Goal: Task Accomplishment & Management: Complete application form

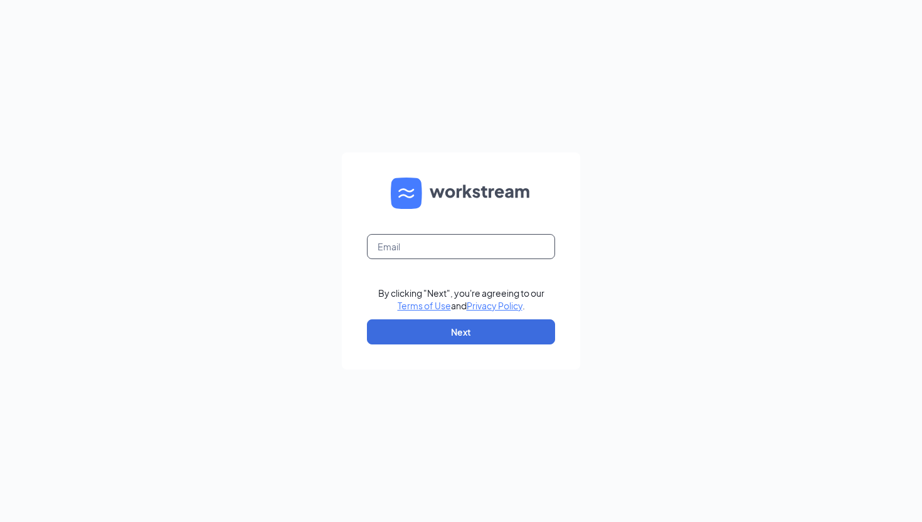
drag, startPoint x: 0, startPoint y: 0, endPoint x: 378, endPoint y: 250, distance: 453.2
click at [378, 250] on input "text" at bounding box center [461, 246] width 188 height 25
type input "[PERSON_NAME][EMAIL_ADDRESS][DOMAIN_NAME]"
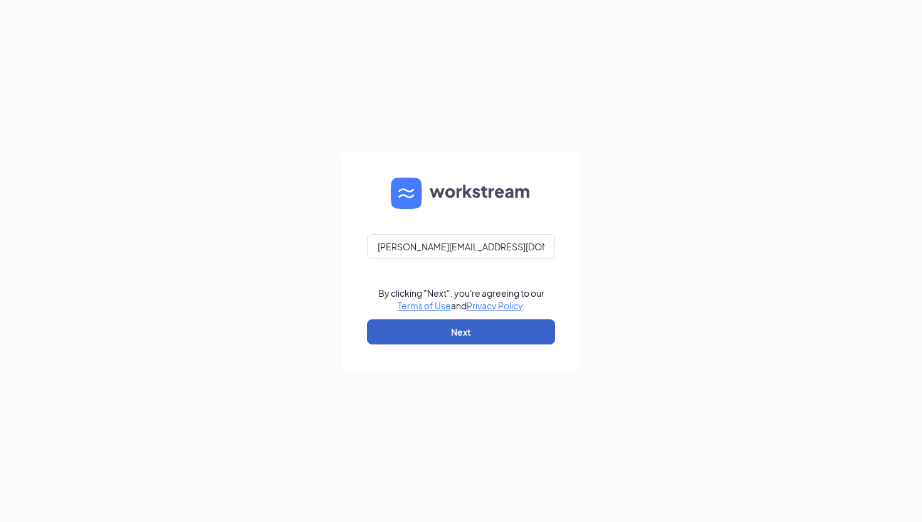
click at [463, 325] on button "Next" at bounding box center [461, 331] width 188 height 25
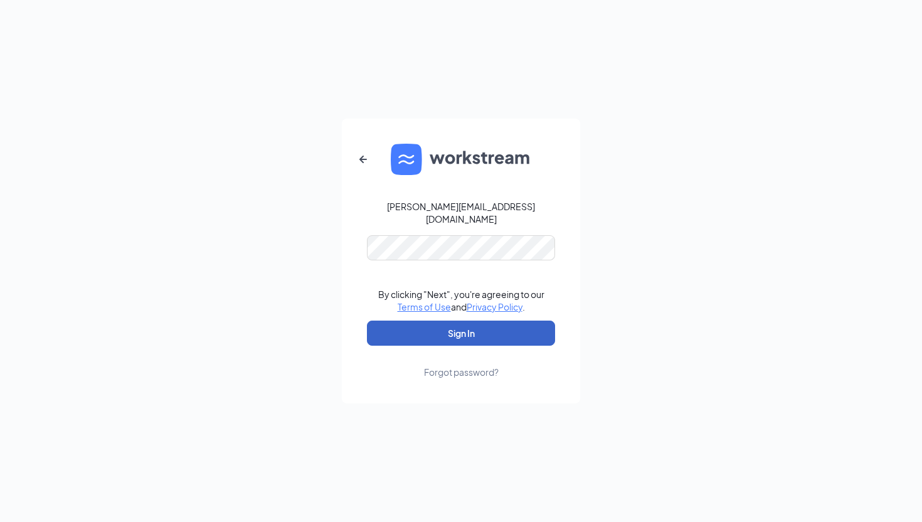
click at [427, 333] on button "Sign In" at bounding box center [461, 333] width 188 height 25
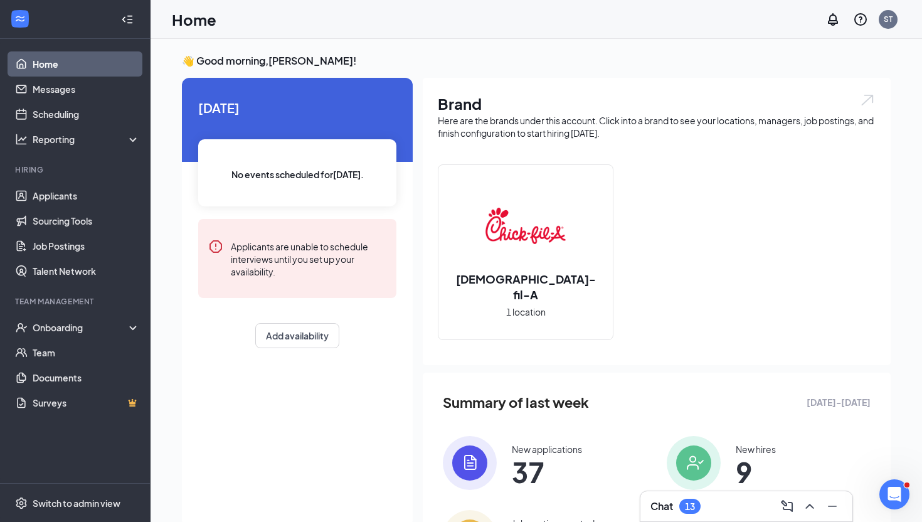
click at [427, 333] on div "Brand Here are the brands under this account. Click into a brand to see your lo…" at bounding box center [657, 221] width 468 height 287
click at [78, 321] on div "Onboarding" at bounding box center [81, 327] width 97 height 13
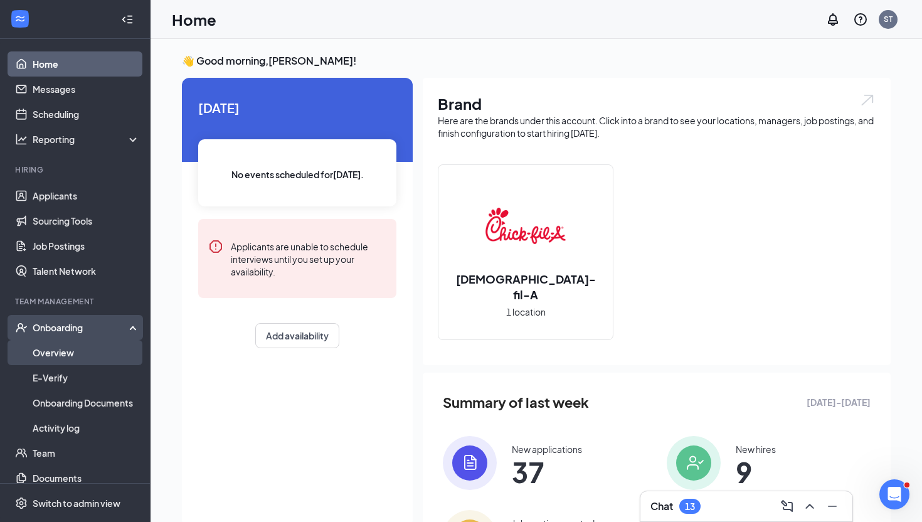
click at [72, 347] on link "Overview" at bounding box center [86, 352] width 107 height 25
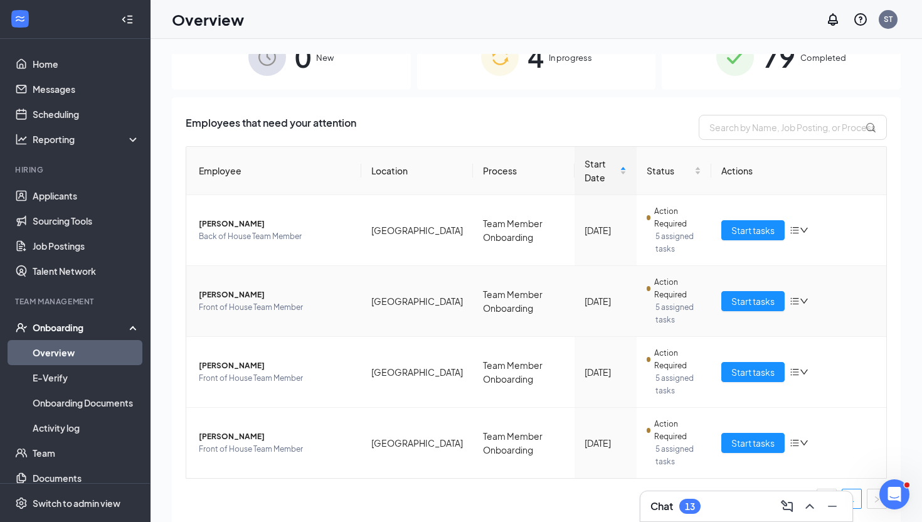
scroll to position [29, 0]
click at [732, 298] on span "Start tasks" at bounding box center [753, 302] width 43 height 14
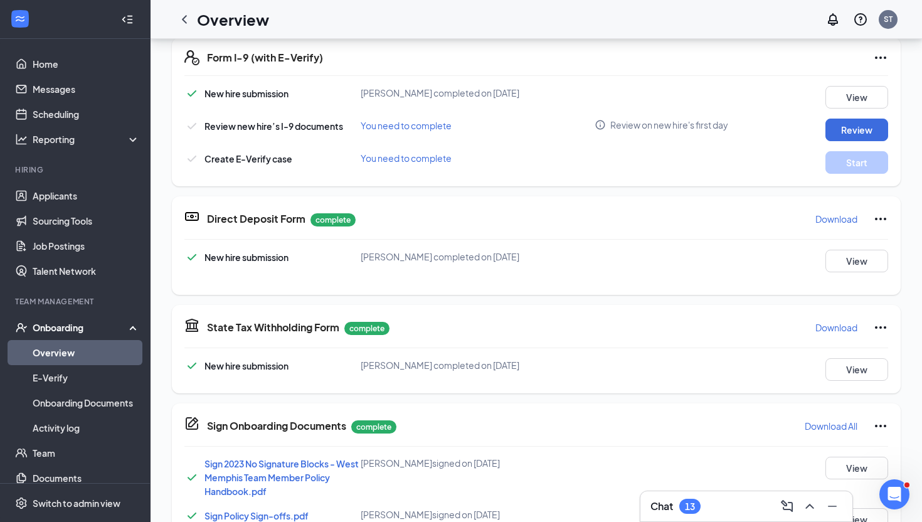
scroll to position [211, 0]
click at [841, 134] on p "Needs to be submitted before viewing." at bounding box center [844, 134] width 139 height 11
click at [845, 129] on button "Review" at bounding box center [857, 130] width 63 height 23
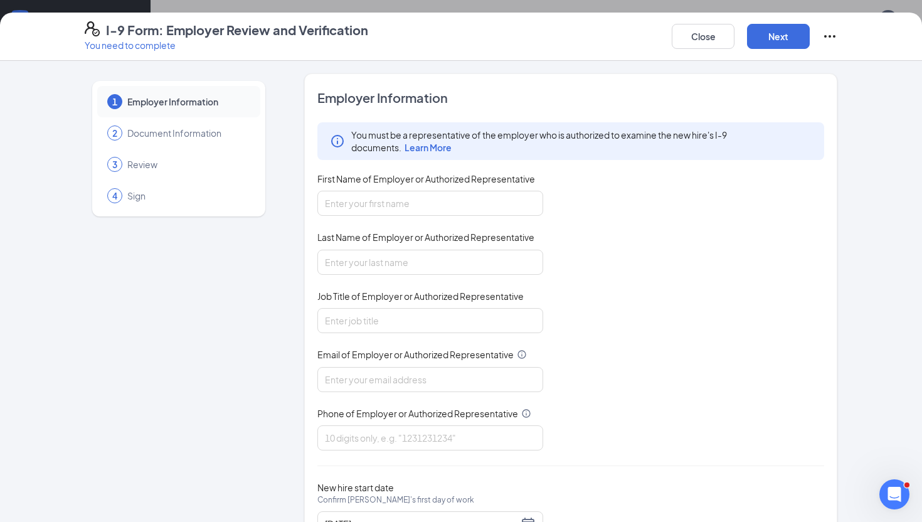
click at [369, 216] on div "You must be a representative of the employer who is authorized to examine the n…" at bounding box center [570, 286] width 507 height 328
click at [377, 201] on input "First Name of Employer or Authorized Representative" at bounding box center [430, 203] width 226 height 25
type input "[PERSON_NAME]"
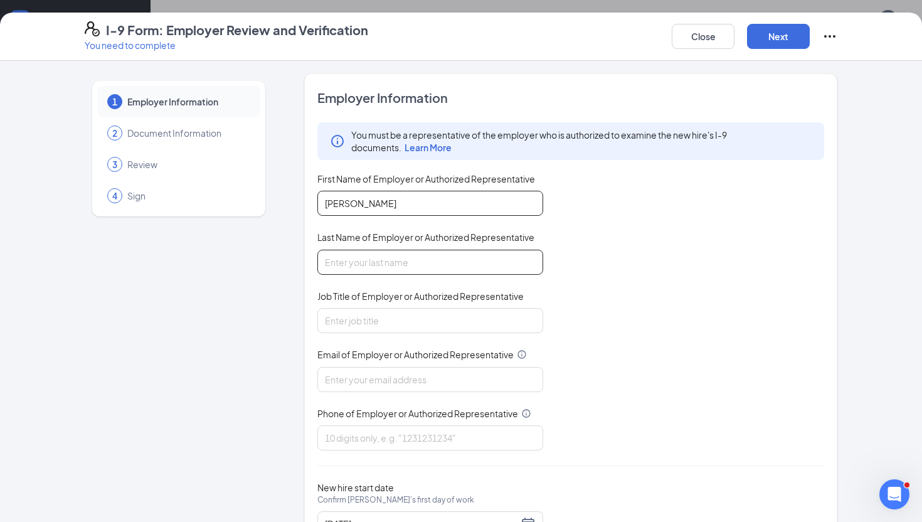
type input "[PERSON_NAME]"
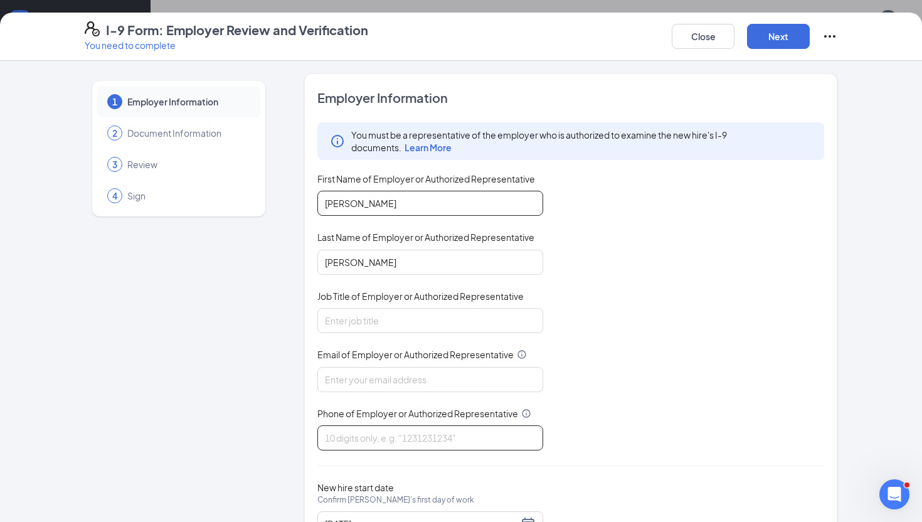
type input "8703941922"
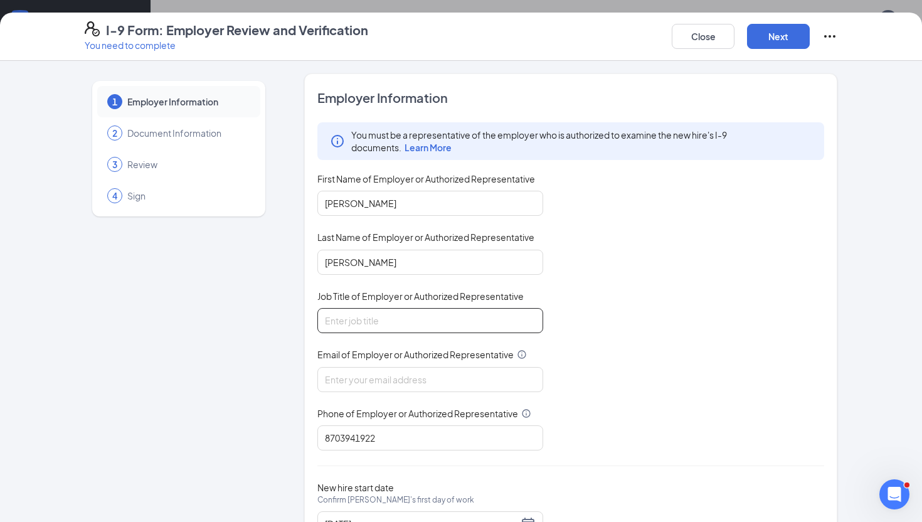
click at [396, 309] on input "Job Title of Employer or Authorized Representative" at bounding box center [430, 320] width 226 height 25
type input "Executive Director"
click at [390, 388] on input "Email of Employer or Authorized Representative" at bounding box center [430, 379] width 226 height 25
type input "[PERSON_NAME][EMAIL_ADDRESS][DOMAIN_NAME]"
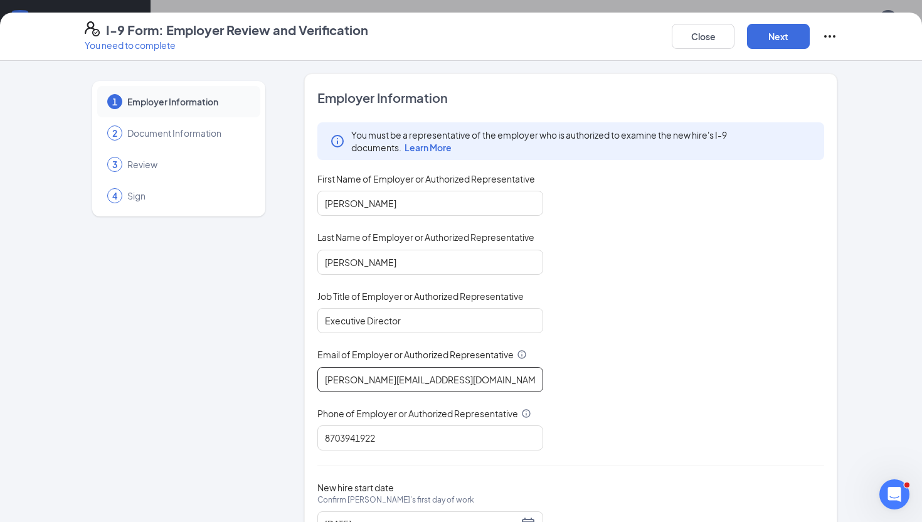
scroll to position [56, 0]
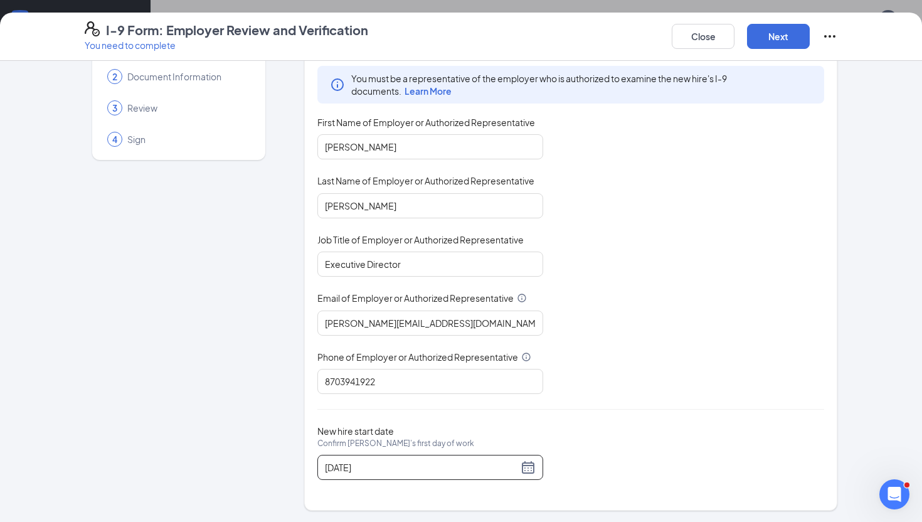
click at [520, 474] on div "[DATE]" at bounding box center [430, 467] width 226 height 25
click at [525, 466] on div "[DATE]" at bounding box center [430, 467] width 211 height 15
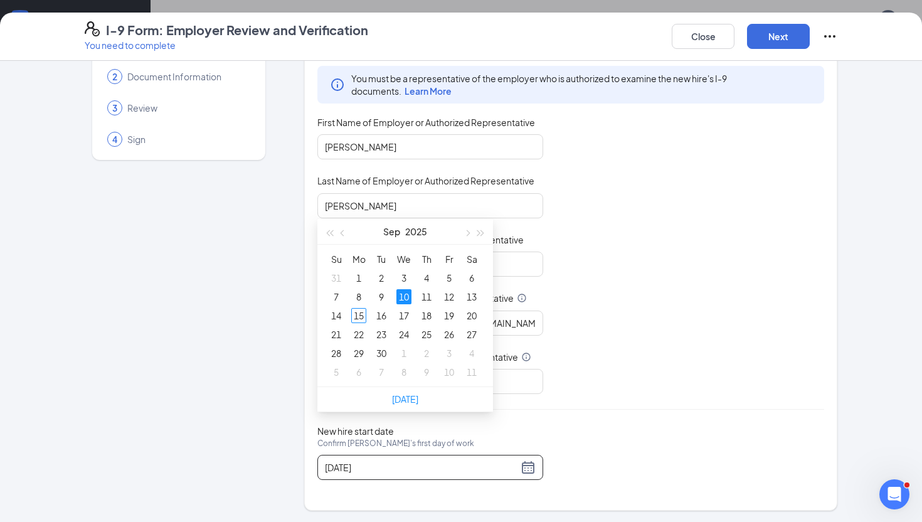
scroll to position [482, 0]
click at [378, 309] on div "16" at bounding box center [381, 307] width 15 height 15
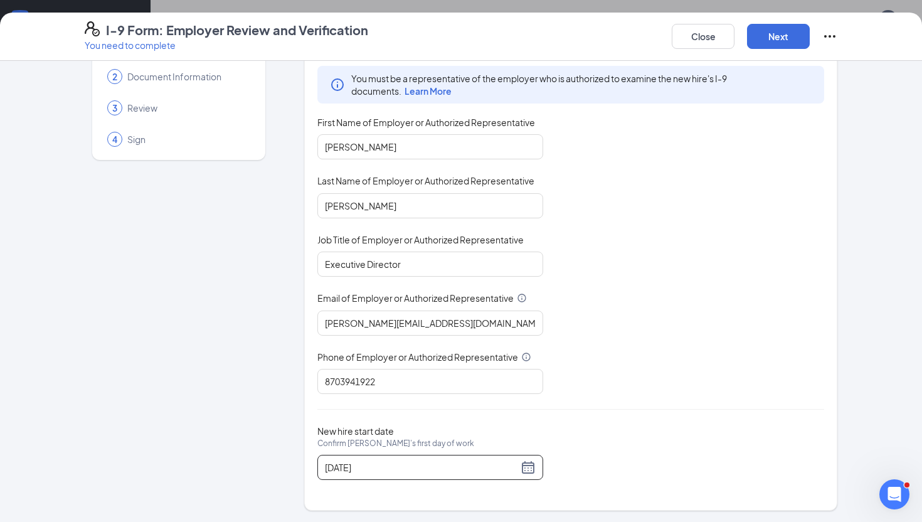
click at [536, 459] on div "[DATE]" at bounding box center [430, 467] width 226 height 25
click at [525, 470] on div "[DATE]" at bounding box center [430, 467] width 211 height 15
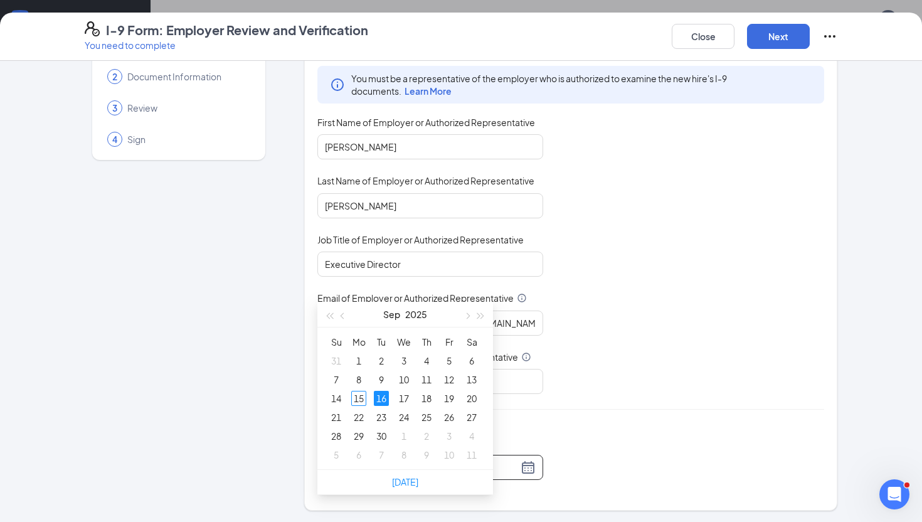
scroll to position [742, 0]
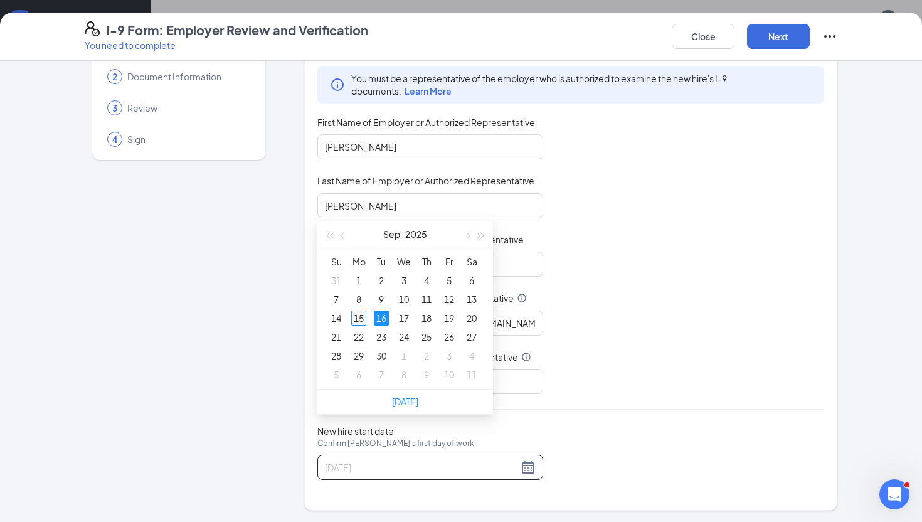
type input "[DATE]"
click at [363, 316] on div "15" at bounding box center [358, 318] width 15 height 15
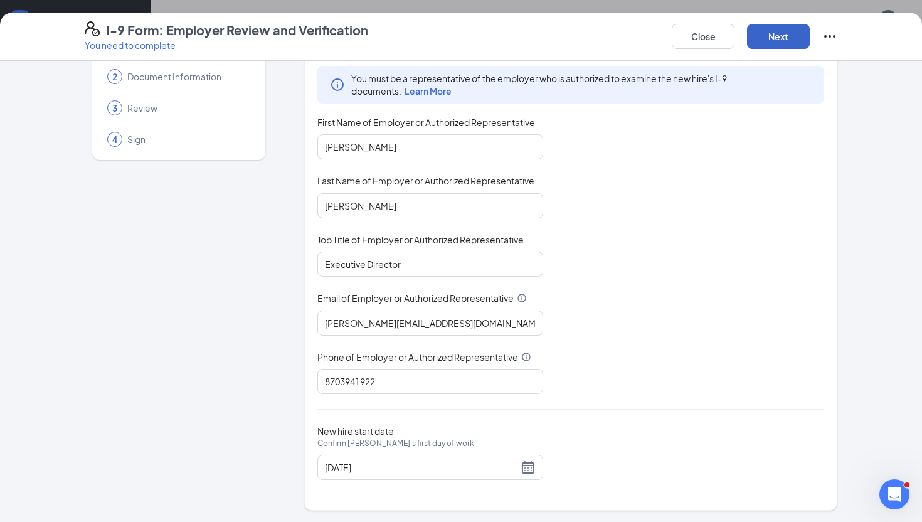
click at [773, 41] on button "Next" at bounding box center [778, 36] width 63 height 25
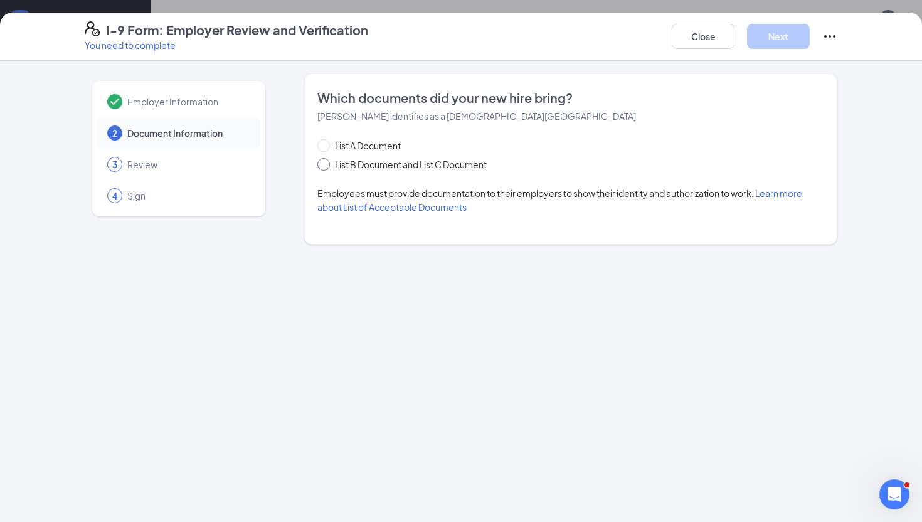
click at [345, 171] on span "List B Document and List C Document" at bounding box center [411, 164] width 162 height 14
click at [326, 167] on input "List B Document and List C Document" at bounding box center [321, 162] width 9 height 9
radio input "true"
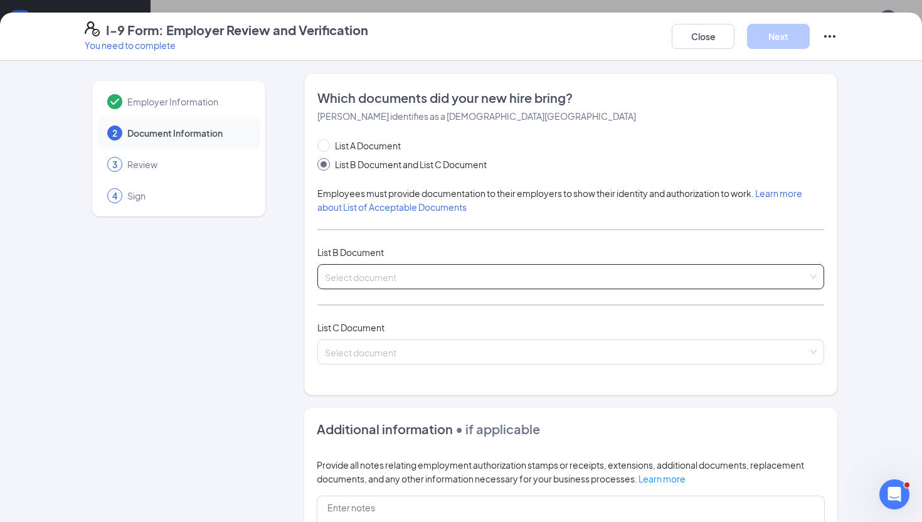
click at [350, 270] on input "search" at bounding box center [566, 274] width 483 height 19
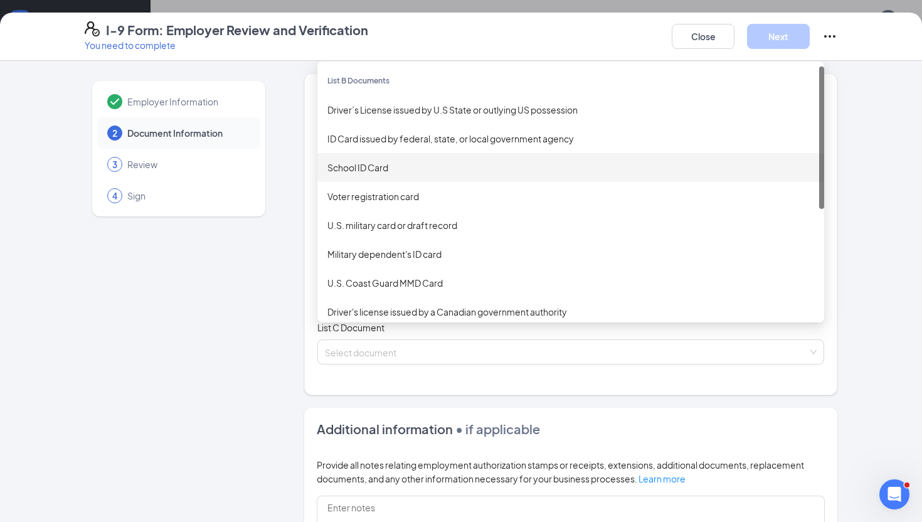
click at [400, 166] on div "School ID Card" at bounding box center [571, 168] width 487 height 14
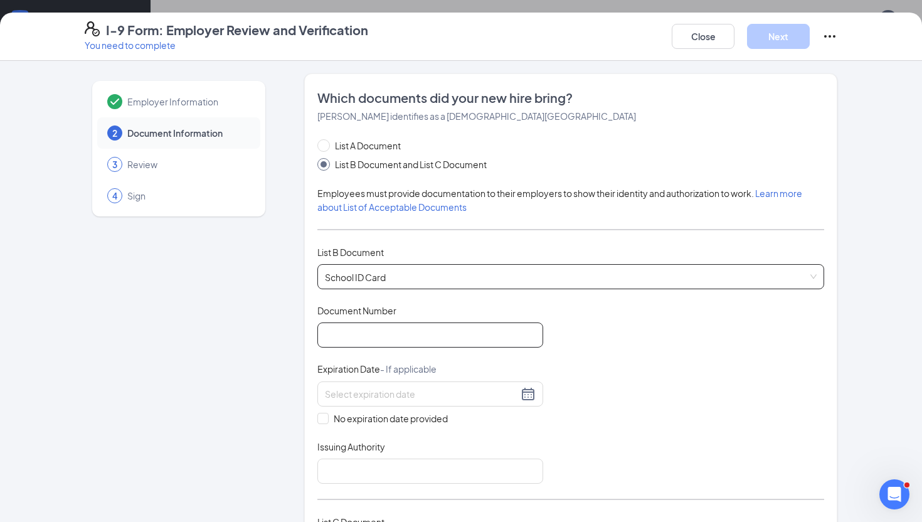
click at [373, 336] on input "Document Number" at bounding box center [430, 335] width 226 height 25
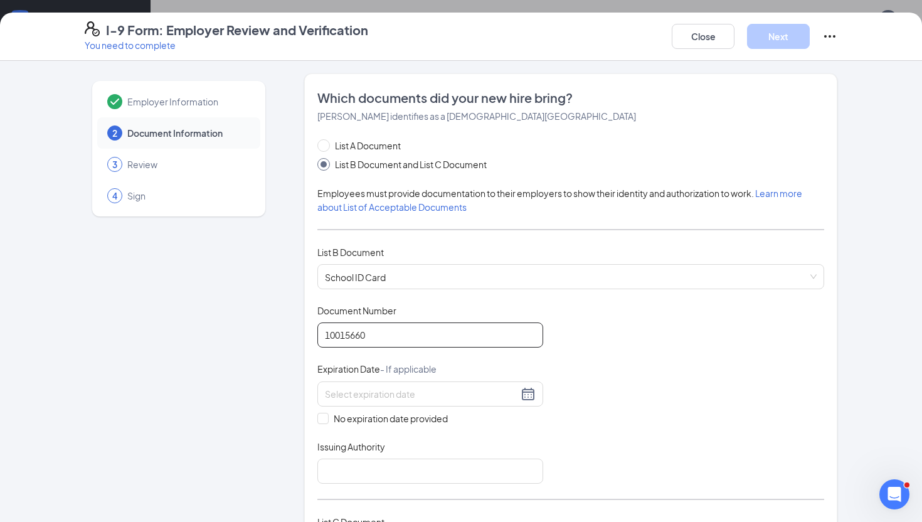
type input "10015660"
click at [349, 424] on div "Document Title School ID Card Document Number 10015660 Expiration Date - If app…" at bounding box center [570, 393] width 507 height 179
click at [362, 419] on span "No expiration date provided" at bounding box center [391, 419] width 124 height 14
click at [326, 419] on input "No expiration date provided" at bounding box center [321, 417] width 9 height 9
checkbox input "true"
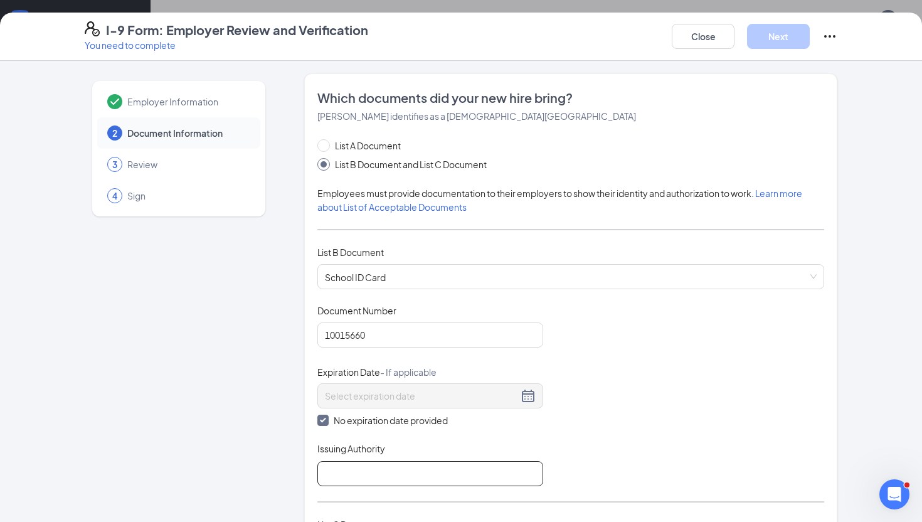
click at [358, 471] on input "Issuing Authority" at bounding box center [430, 473] width 226 height 25
type input "[PERSON_NAME][GEOGRAPHIC_DATA]"
click at [607, 381] on div "Document Title School ID Card Document Number 10015660 Expiration Date - If app…" at bounding box center [570, 395] width 507 height 182
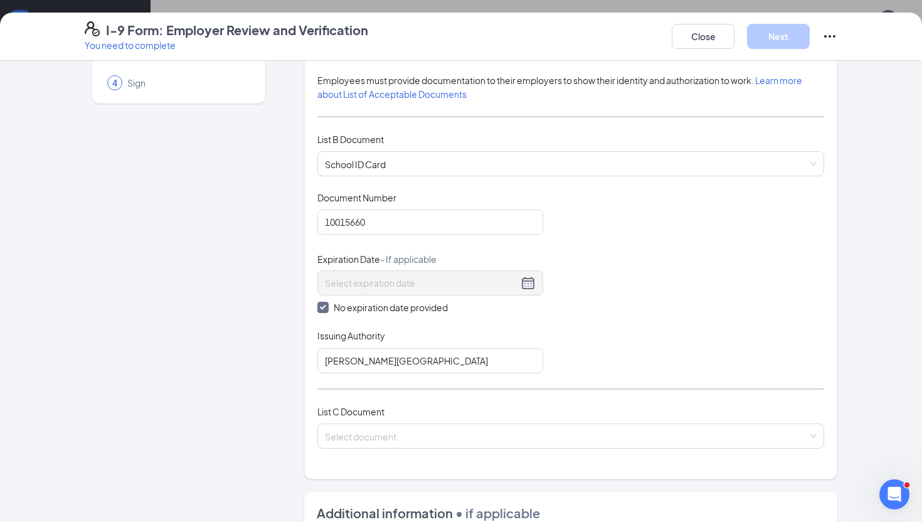
scroll to position [183, 0]
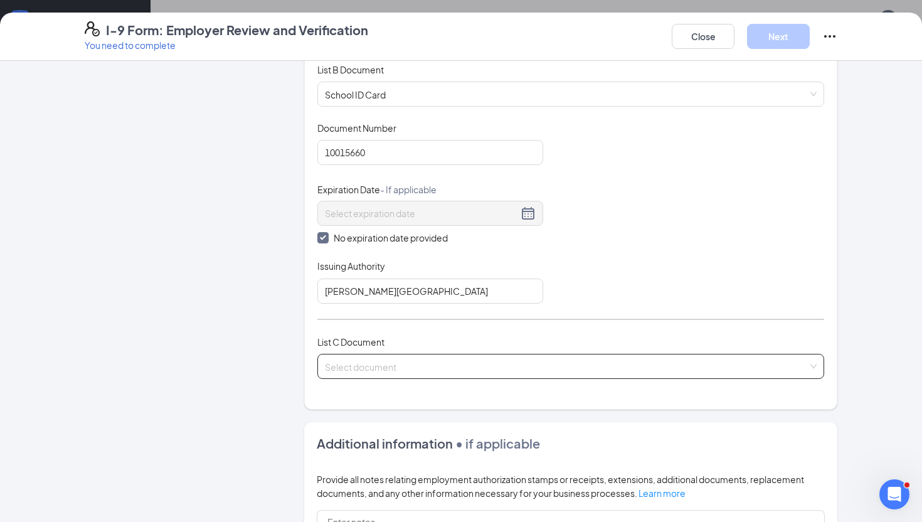
click at [416, 373] on span at bounding box center [566, 367] width 483 height 24
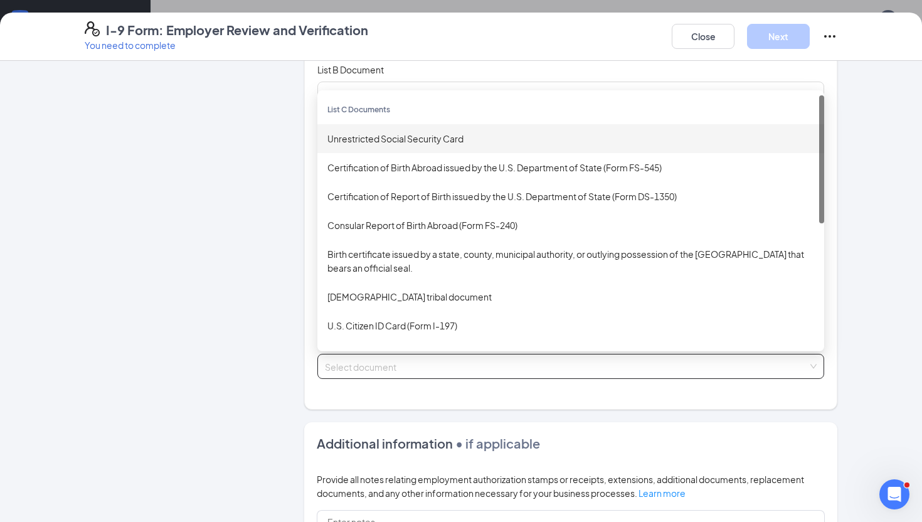
click at [438, 124] on div "Unrestricted Social Security Card" at bounding box center [570, 138] width 507 height 29
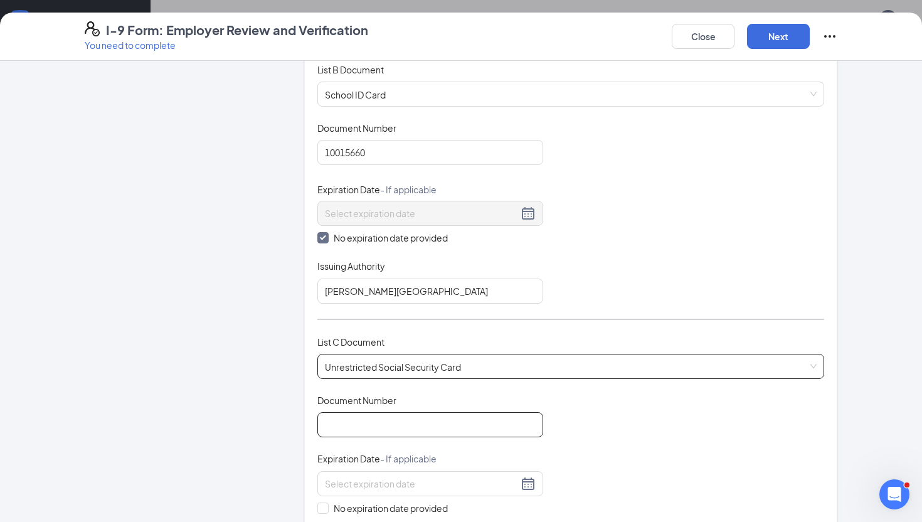
click at [358, 424] on input "Document Number" at bounding box center [430, 424] width 226 height 25
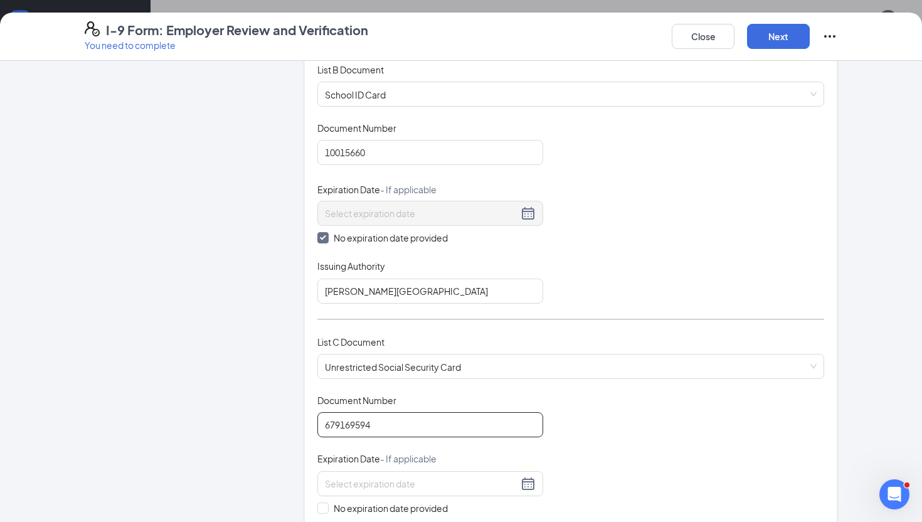
type input "679169594"
click at [583, 407] on div "Document Title Unrestricted Social Security Card Document Number 679169594 Expi…" at bounding box center [570, 483] width 507 height 179
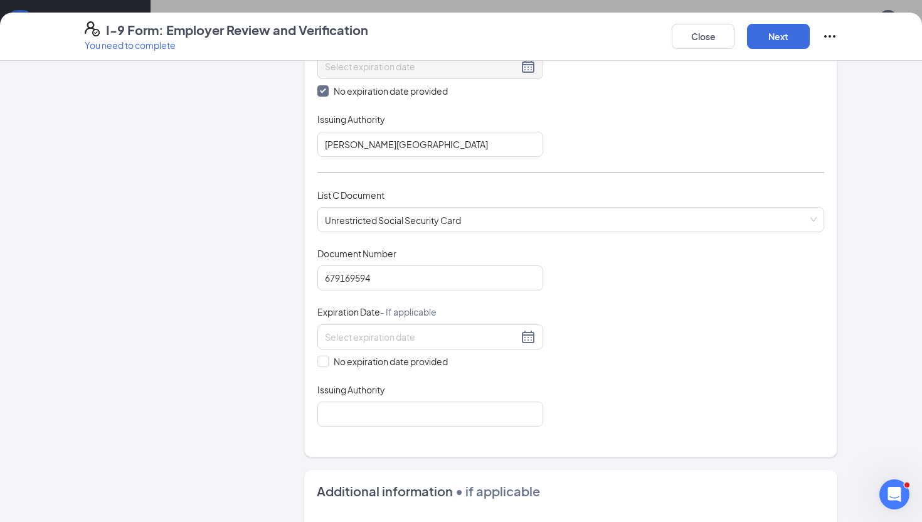
scroll to position [385, 0]
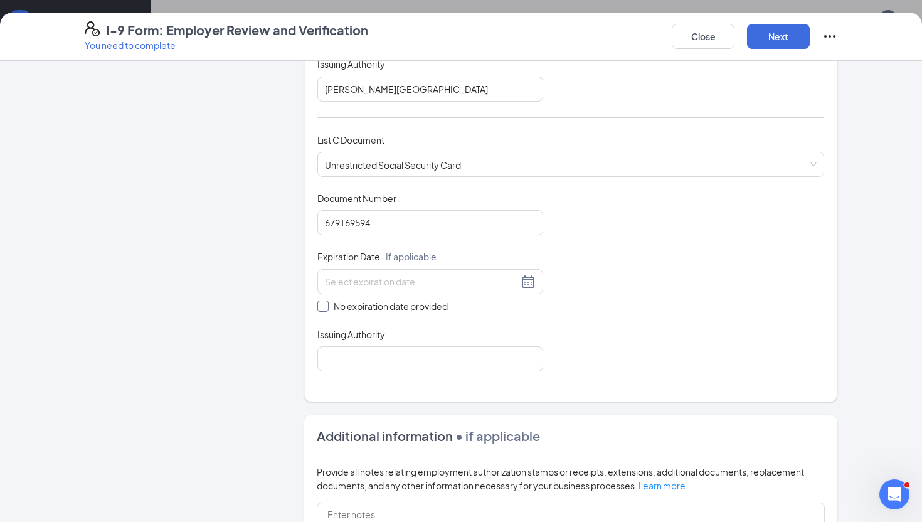
click at [381, 306] on span "No expiration date provided" at bounding box center [391, 306] width 124 height 14
click at [326, 306] on input "No expiration date provided" at bounding box center [321, 305] width 9 height 9
checkbox input "true"
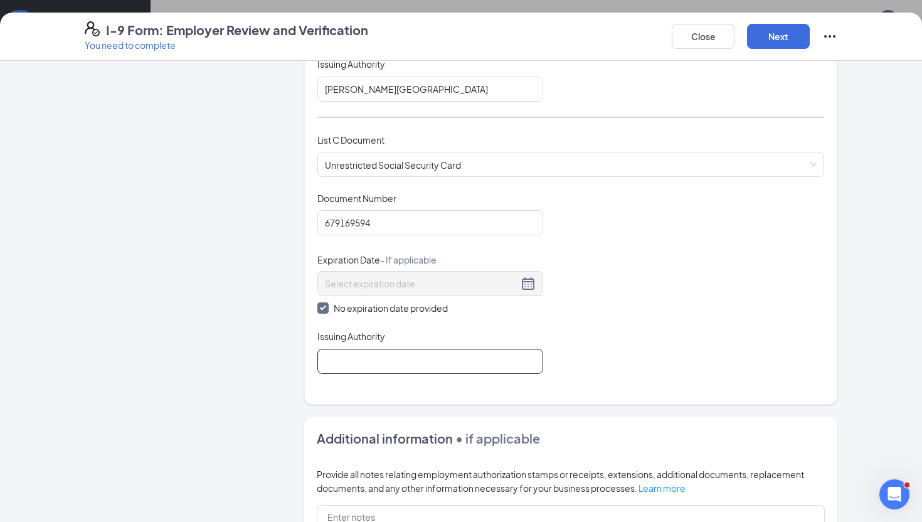
click at [381, 366] on input "Issuing Authority" at bounding box center [430, 361] width 226 height 25
type input "Social Security Administration"
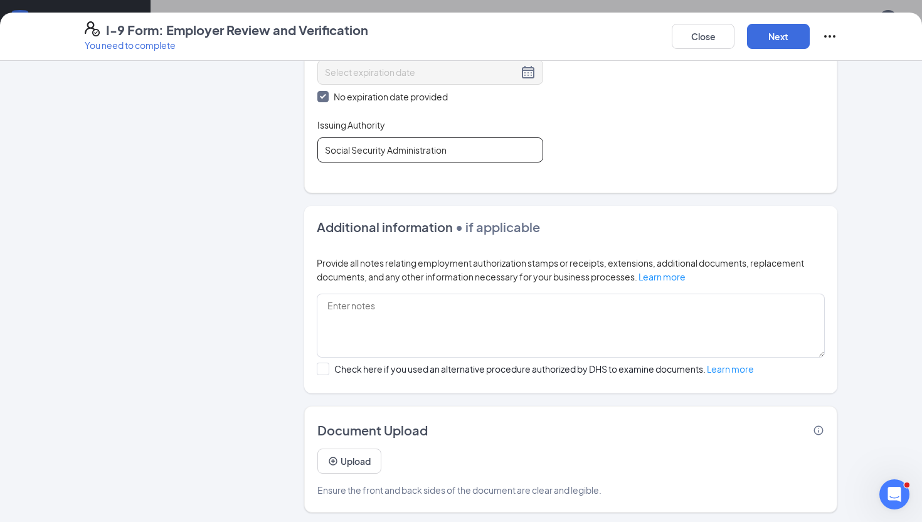
scroll to position [595, 0]
click at [771, 47] on button "Next" at bounding box center [778, 36] width 63 height 25
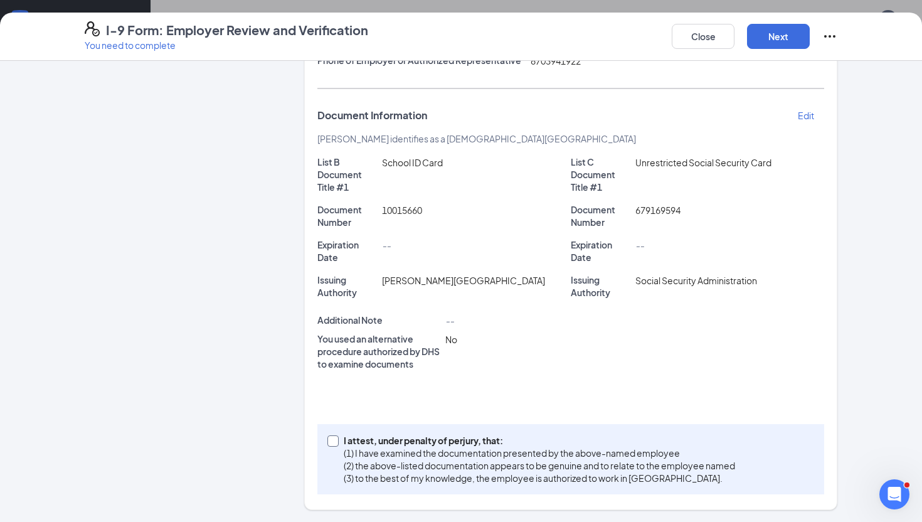
click at [352, 447] on p "(1) I have examined the documentation presented by the above-named employee" at bounding box center [540, 453] width 392 height 13
click at [336, 444] on input "I attest, under penalty of [PERSON_NAME], that: (1) I have examined the documen…" at bounding box center [332, 439] width 9 height 9
checkbox input "true"
click at [772, 37] on button "Next" at bounding box center [778, 36] width 63 height 25
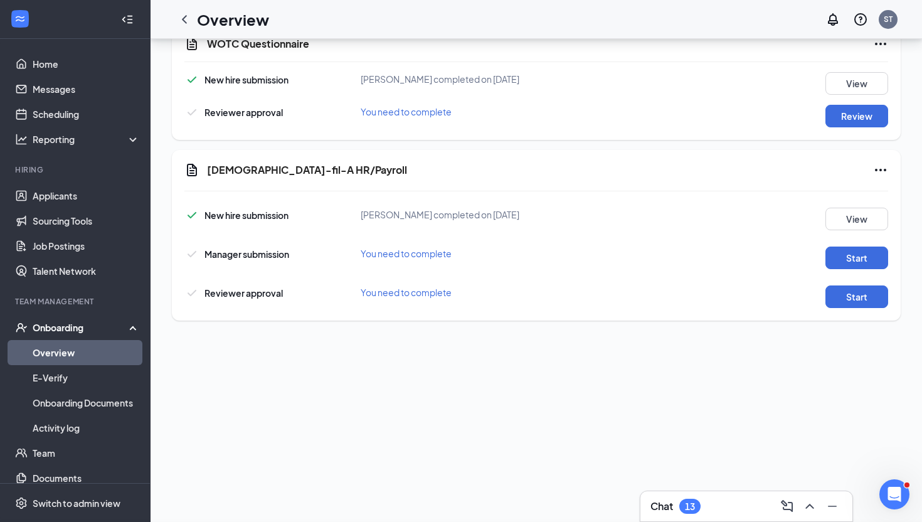
scroll to position [81, 0]
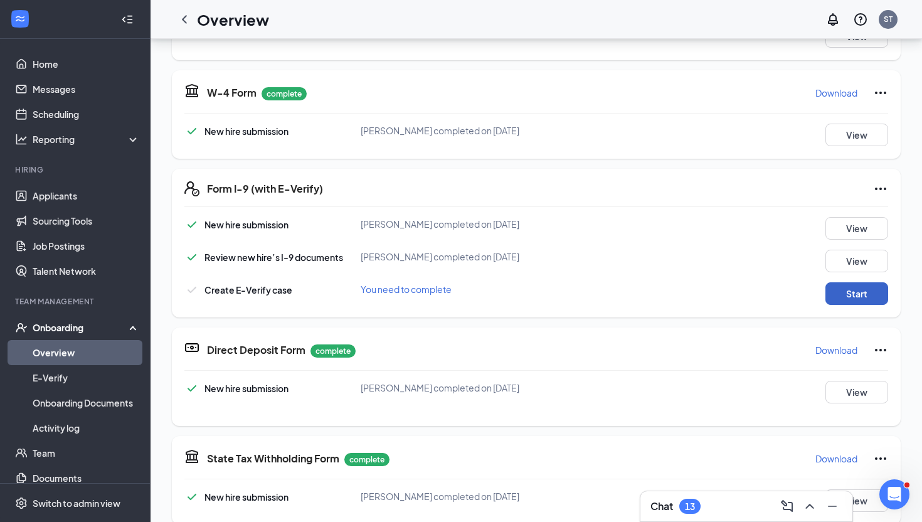
click at [850, 296] on button "Start" at bounding box center [857, 293] width 63 height 23
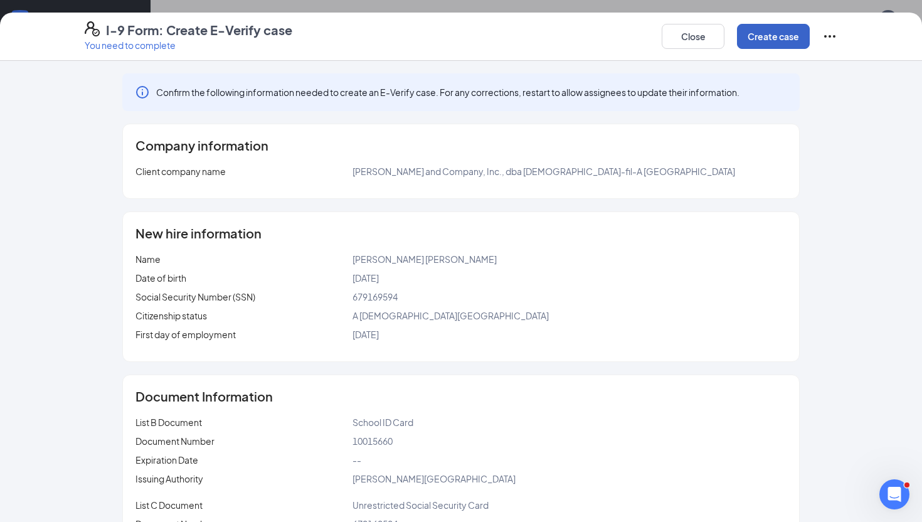
click at [774, 38] on button "Create case" at bounding box center [773, 36] width 73 height 25
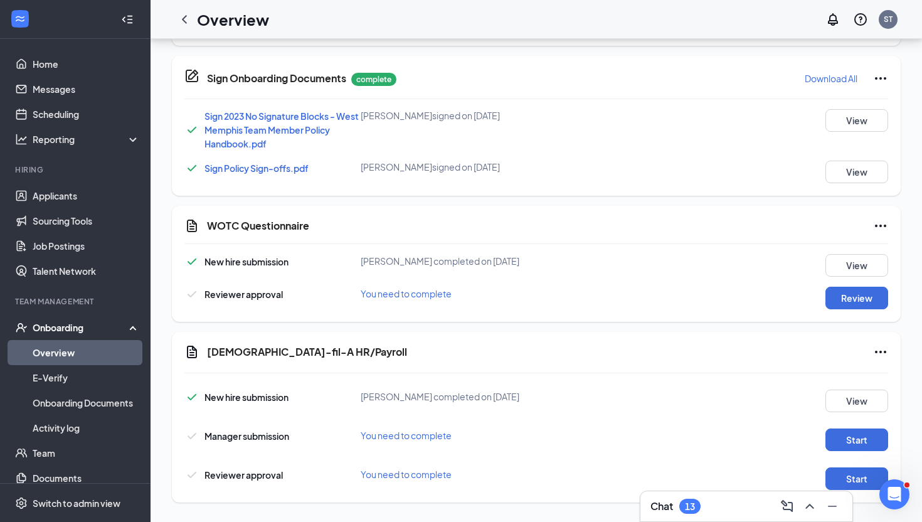
scroll to position [646, 0]
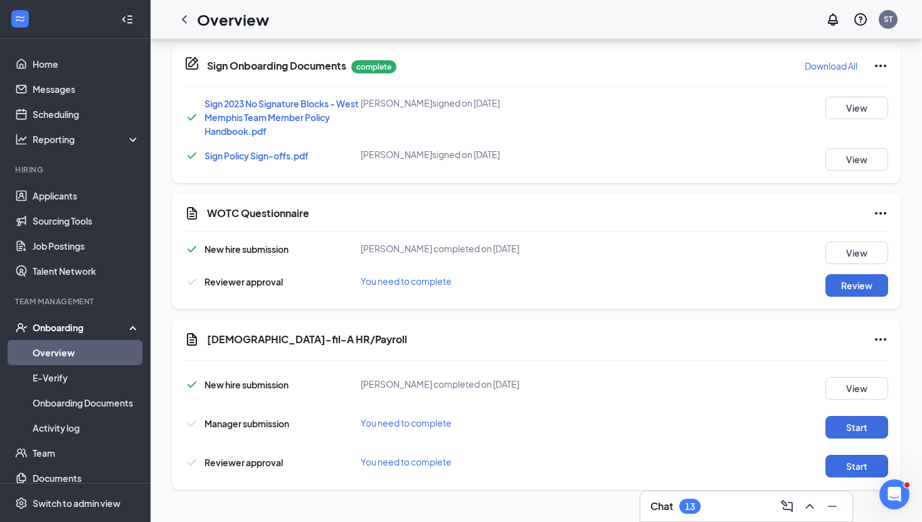
click at [821, 282] on div "Review" at bounding box center [845, 285] width 88 height 23
click at [829, 282] on button "Review" at bounding box center [857, 285] width 63 height 23
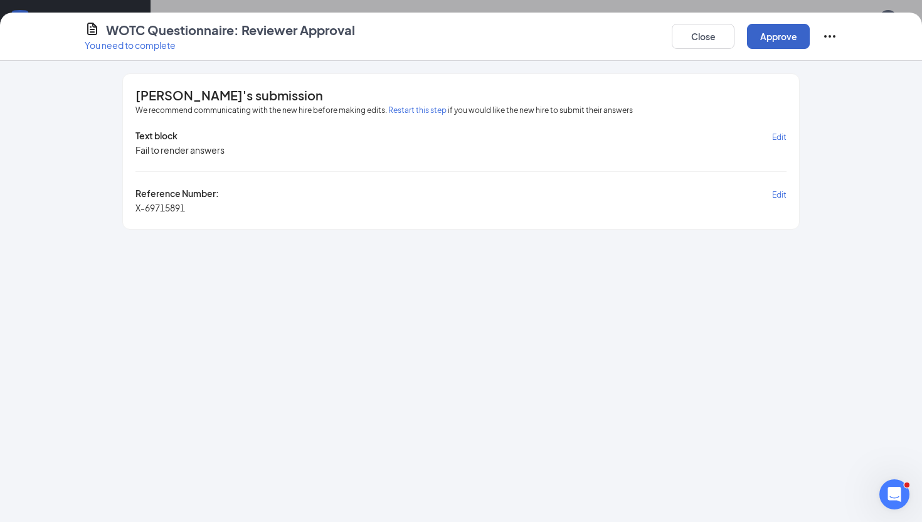
click at [767, 40] on button "Approve" at bounding box center [778, 36] width 63 height 25
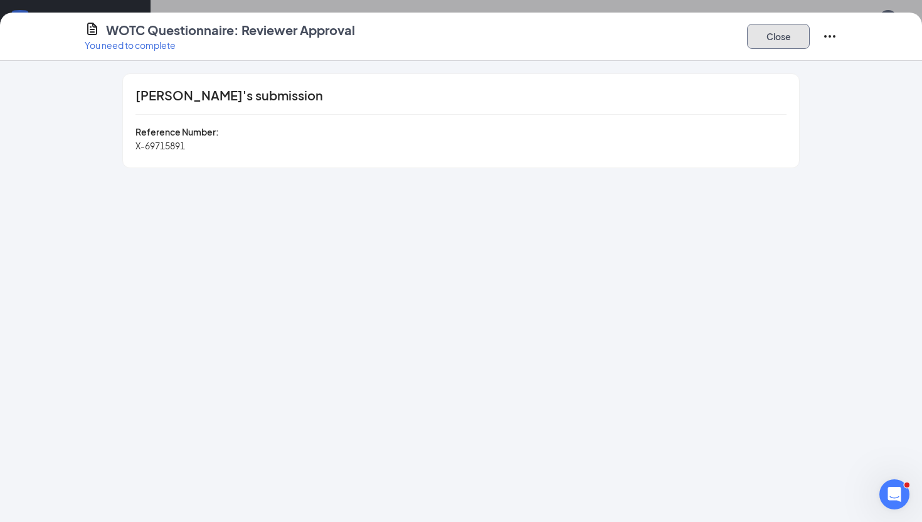
click at [766, 41] on button "Close" at bounding box center [778, 36] width 63 height 25
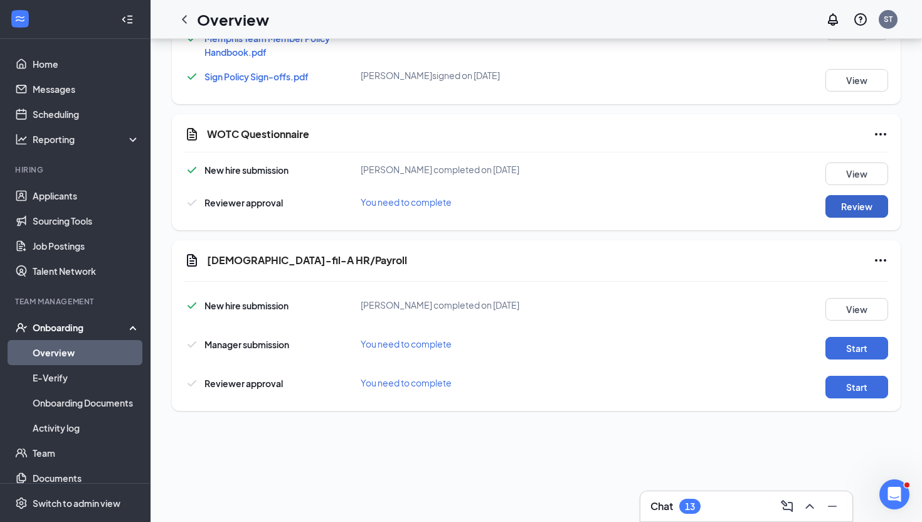
scroll to position [816, 0]
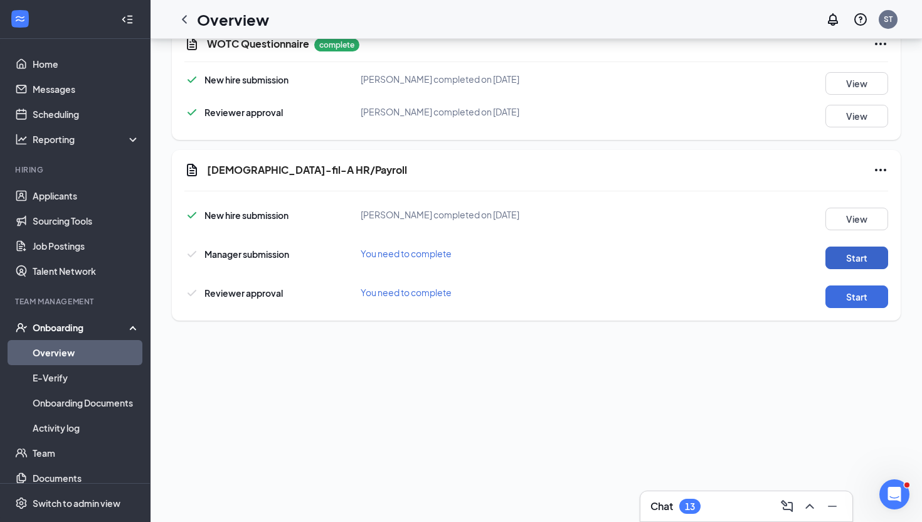
click at [846, 261] on button "Start" at bounding box center [857, 258] width 63 height 23
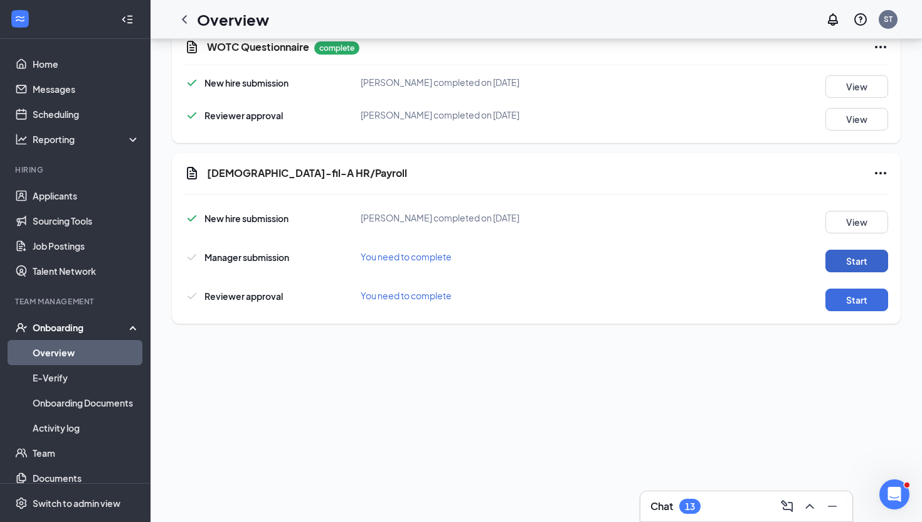
scroll to position [818, 0]
click at [830, 295] on button "Start" at bounding box center [857, 300] width 63 height 23
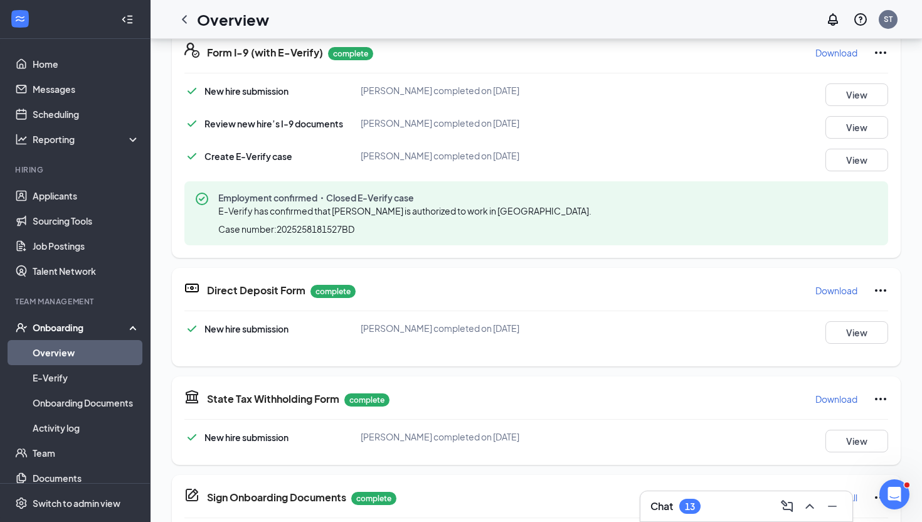
scroll to position [0, 0]
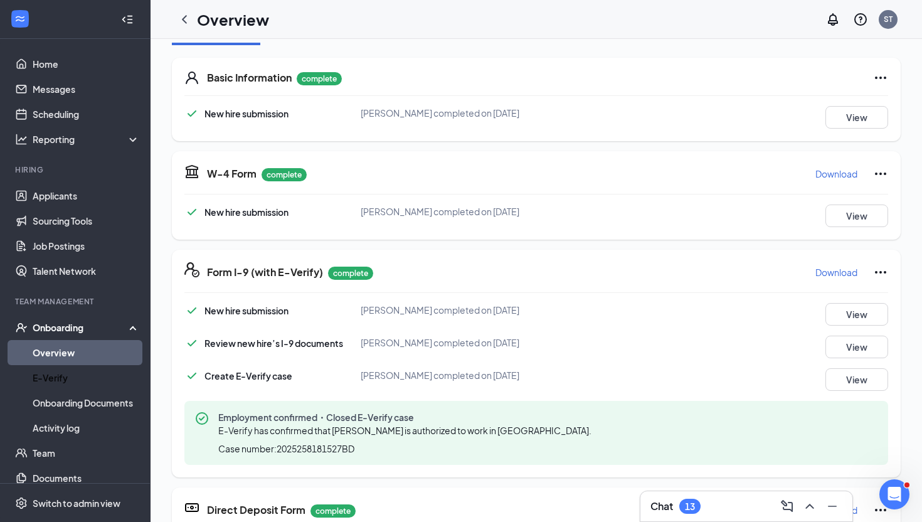
click at [73, 363] on link "Overview" at bounding box center [86, 352] width 107 height 25
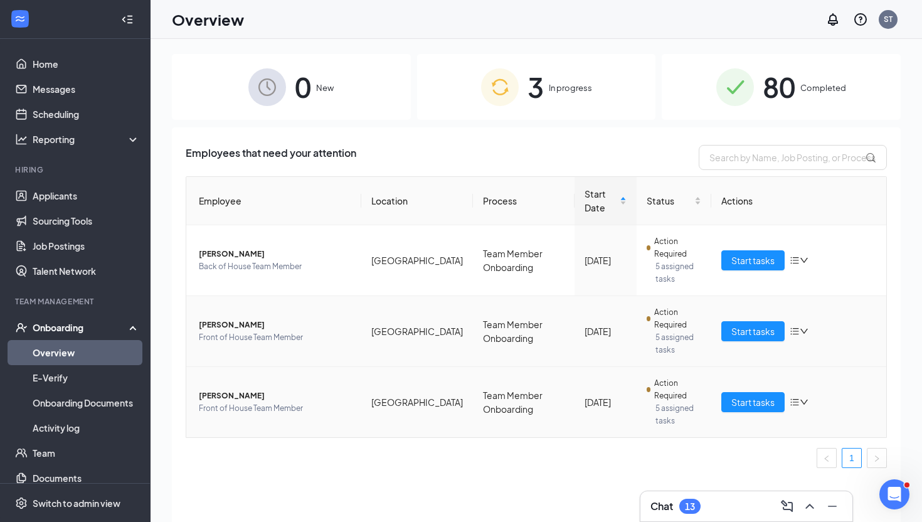
scroll to position [14, 0]
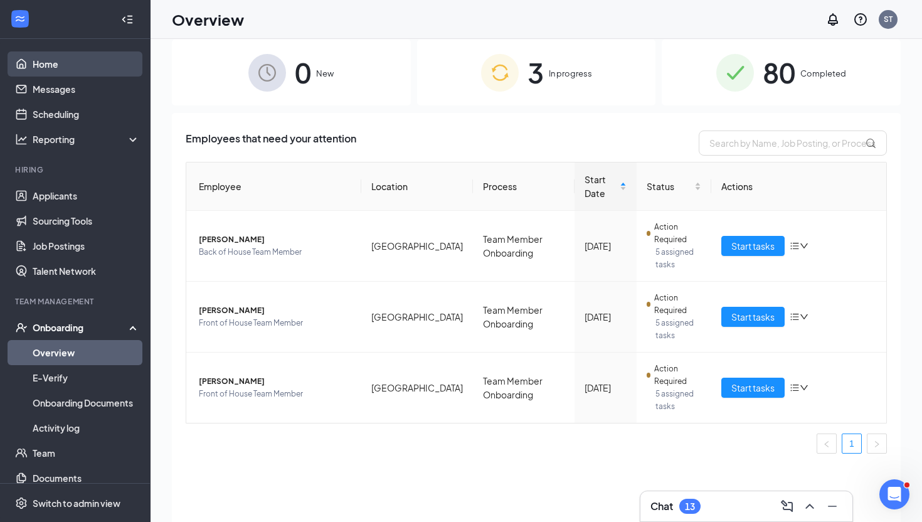
click at [83, 57] on link "Home" at bounding box center [86, 63] width 107 height 25
